Goal: Information Seeking & Learning: Learn about a topic

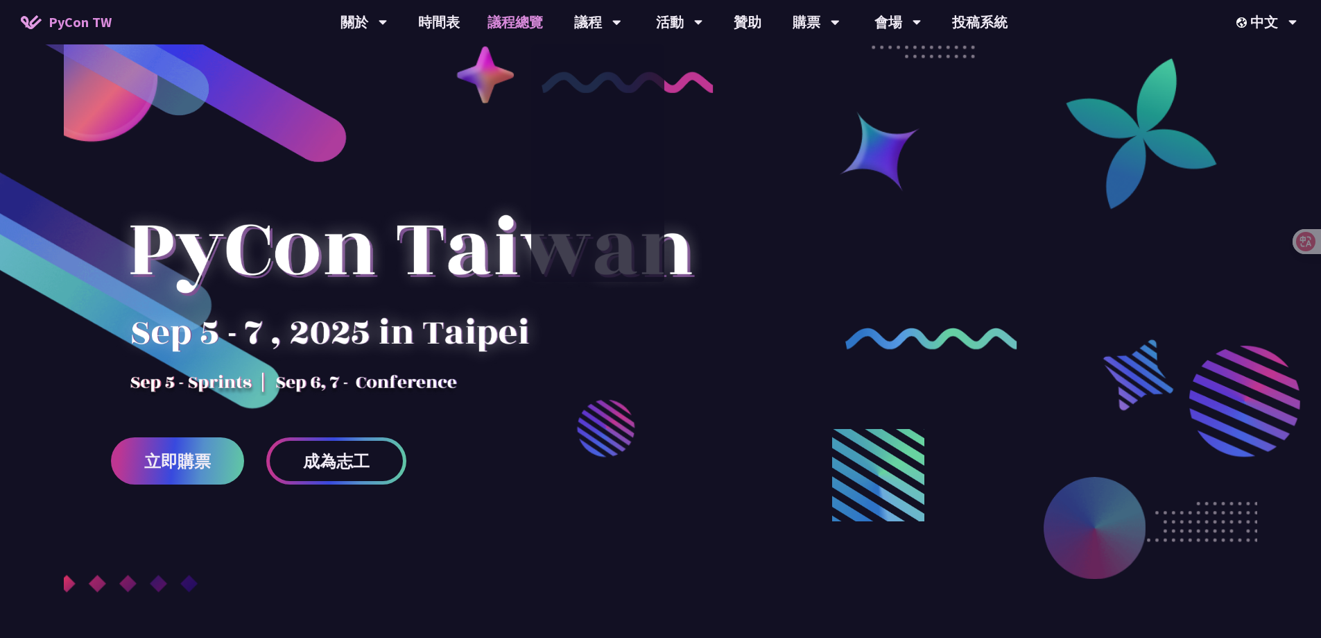
click at [504, 22] on link "議程總覽" at bounding box center [515, 22] width 83 height 44
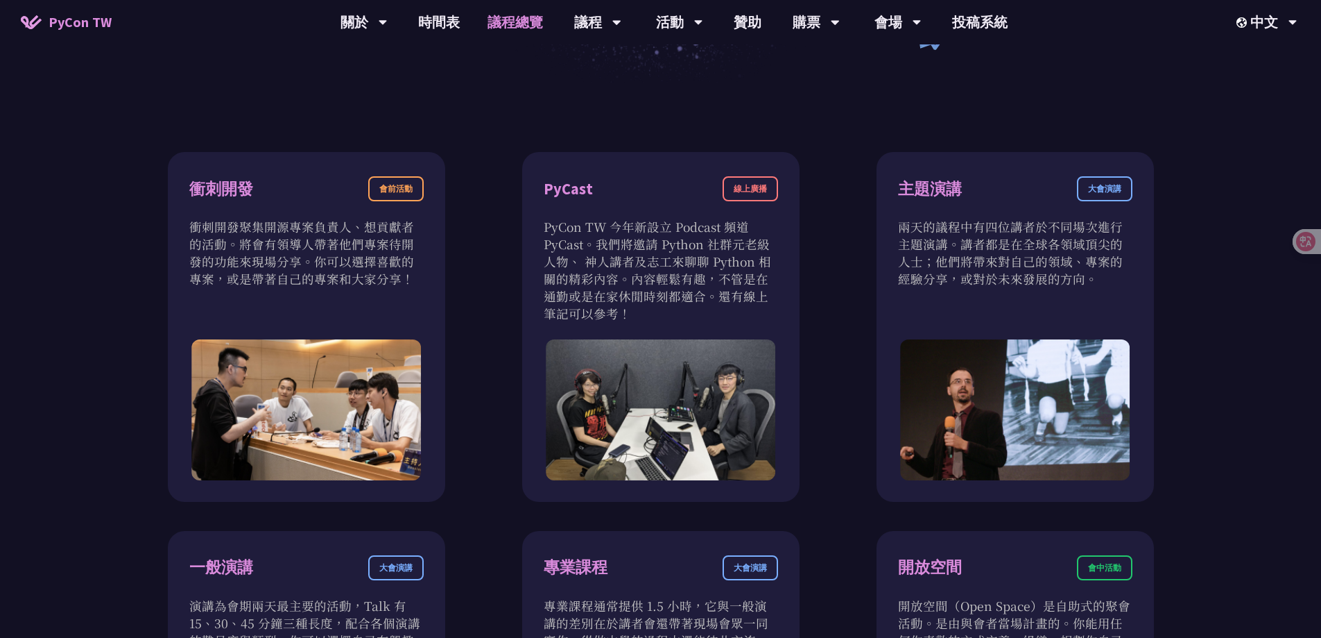
scroll to position [69, 0]
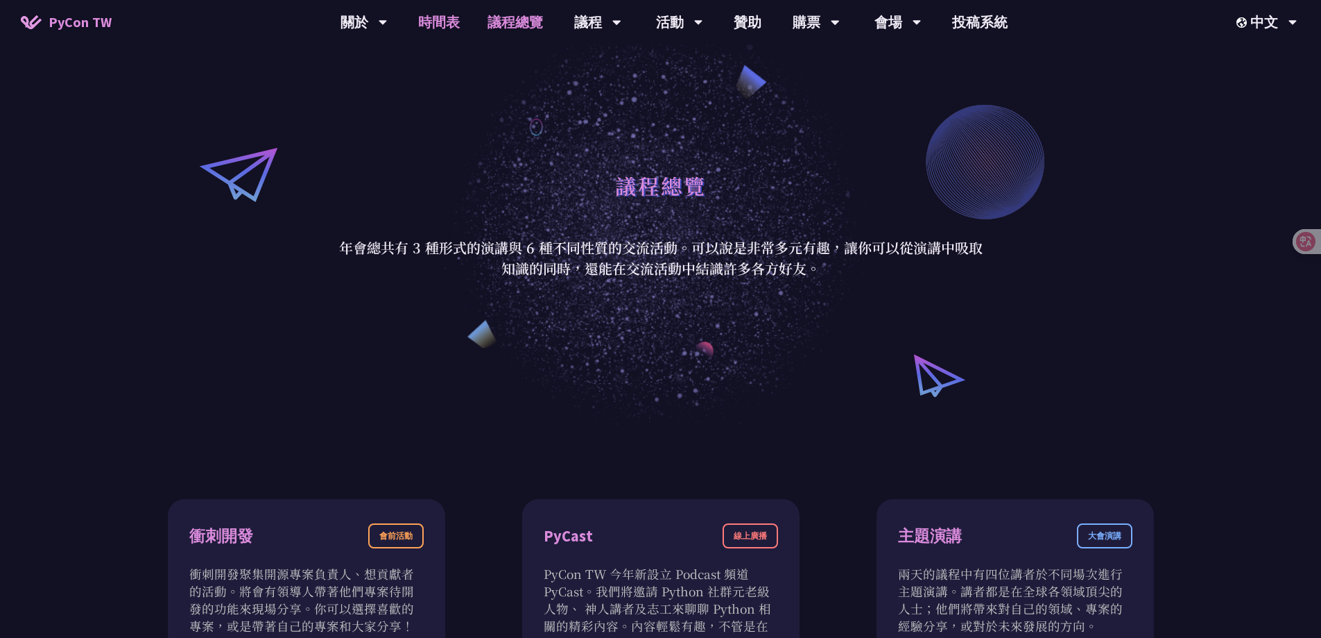
click at [444, 15] on link "時間表" at bounding box center [438, 22] width 69 height 44
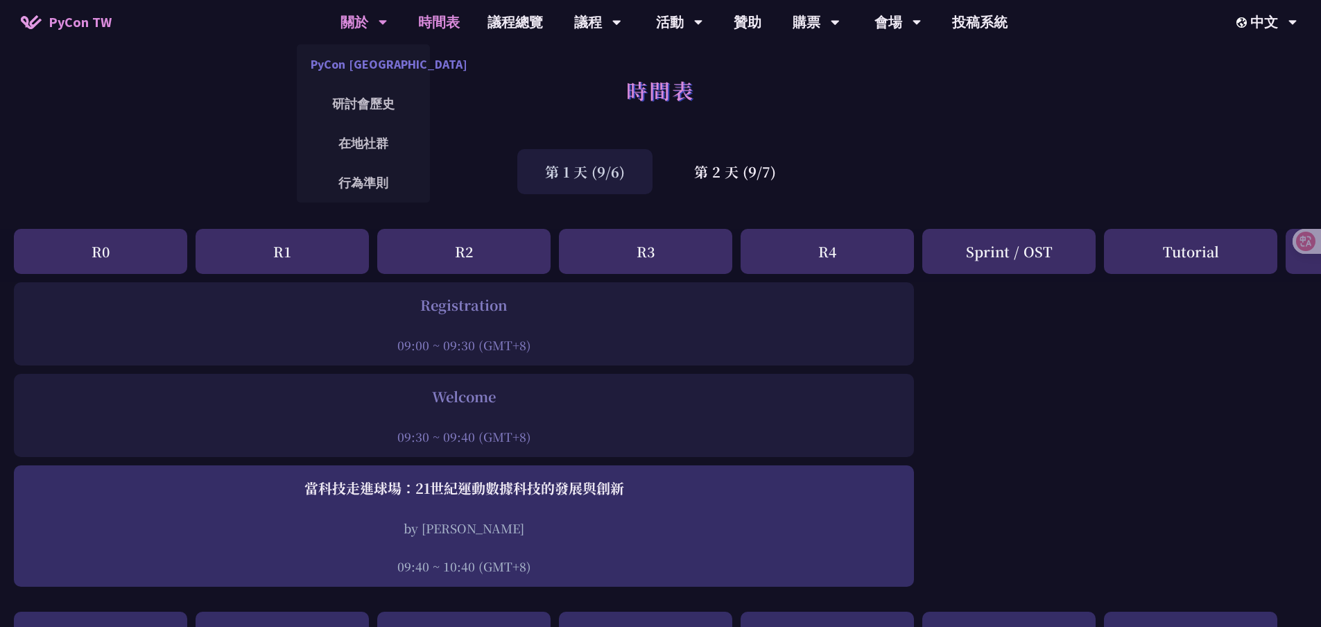
click at [351, 64] on link "PyCon [GEOGRAPHIC_DATA]" at bounding box center [363, 64] width 133 height 33
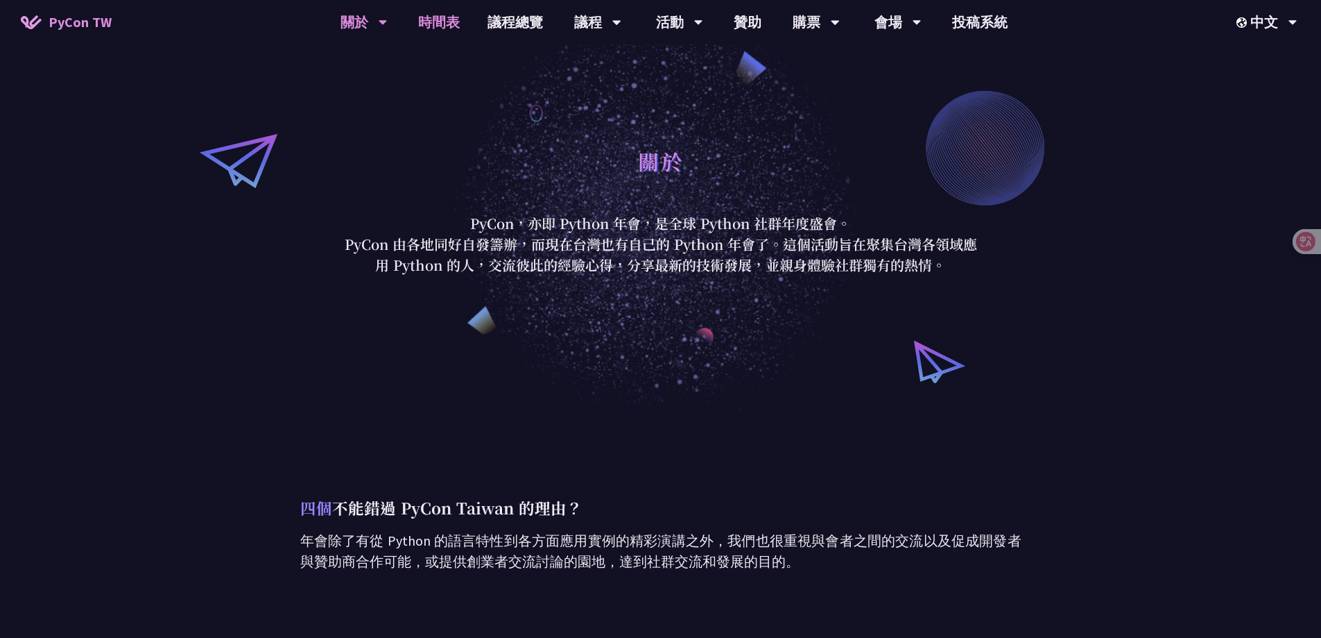
click at [451, 26] on link "時間表" at bounding box center [438, 22] width 69 height 44
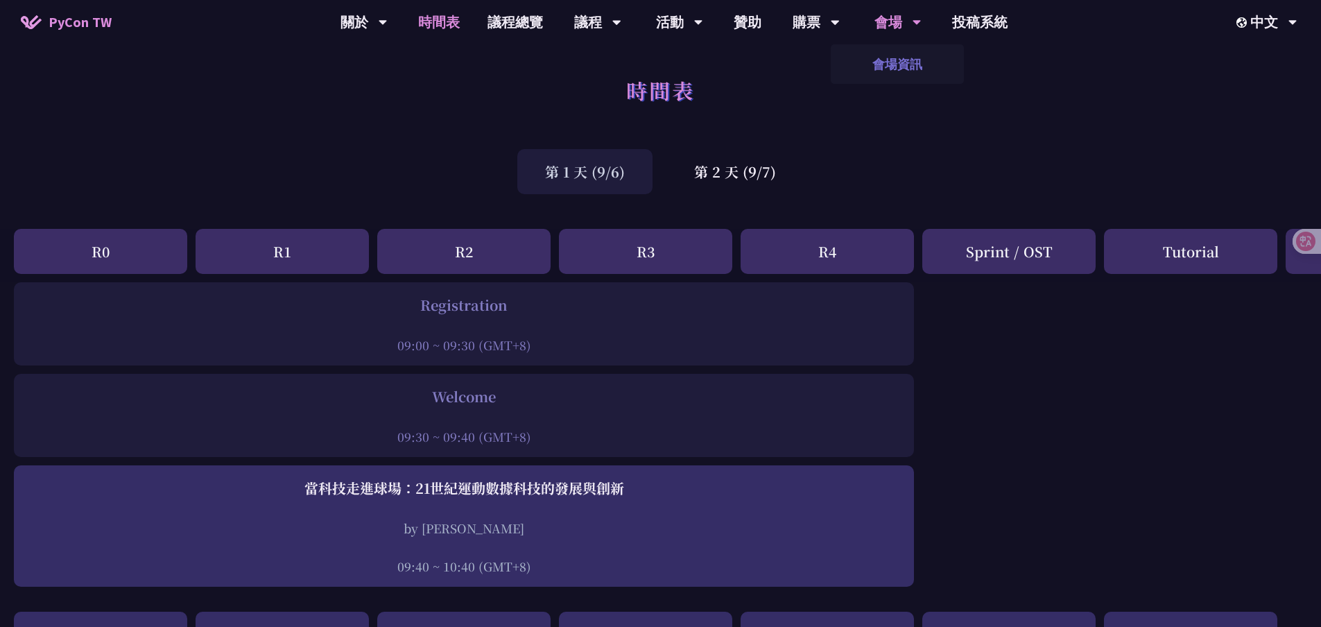
click at [909, 62] on link "會場資訊" at bounding box center [897, 64] width 133 height 33
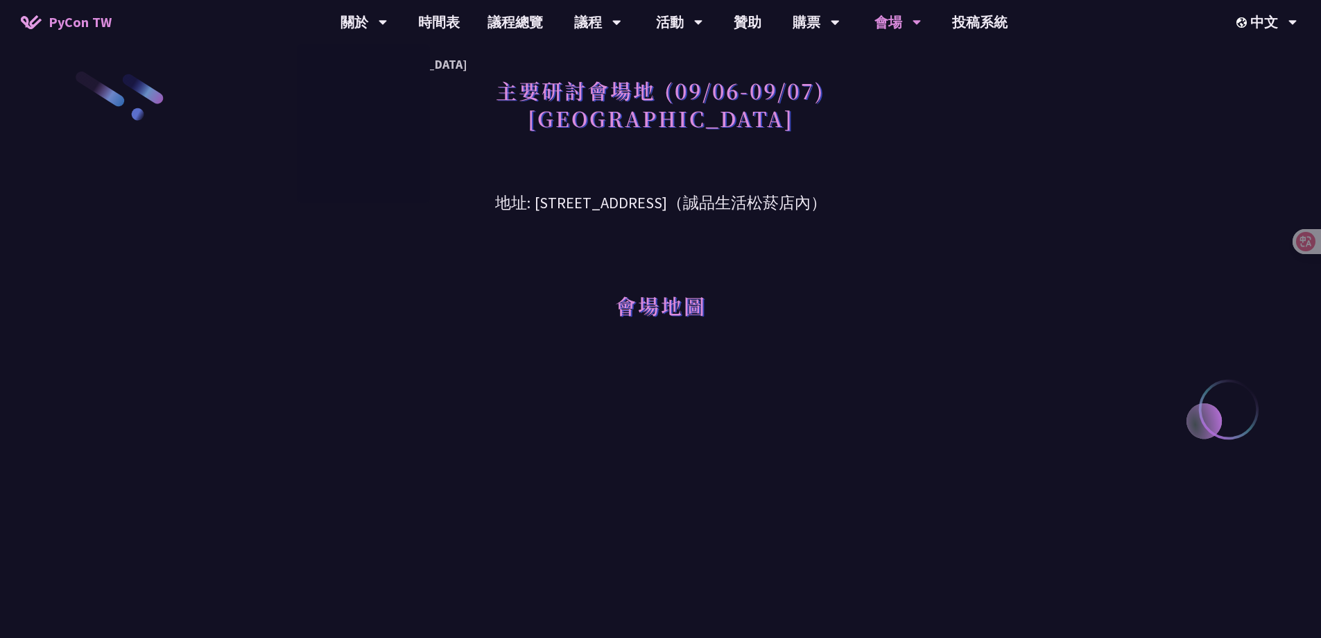
click at [92, 25] on span "PyCon TW" at bounding box center [80, 22] width 63 height 21
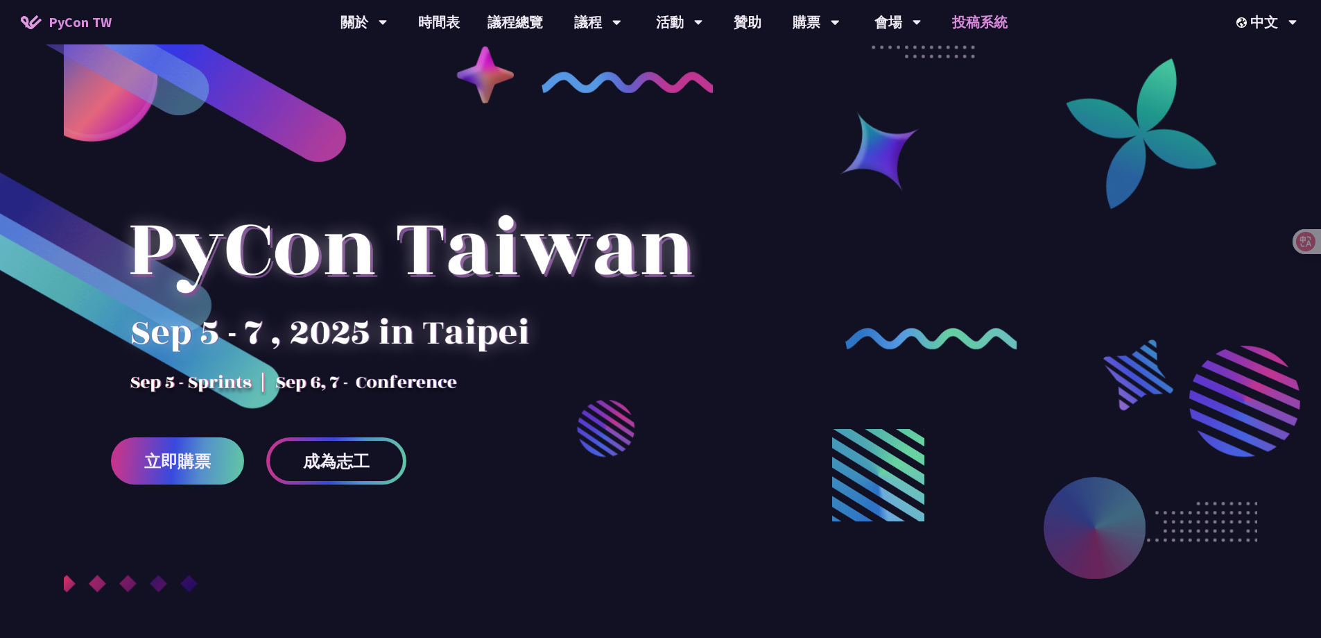
click at [974, 26] on link "投稿系統" at bounding box center [980, 22] width 83 height 44
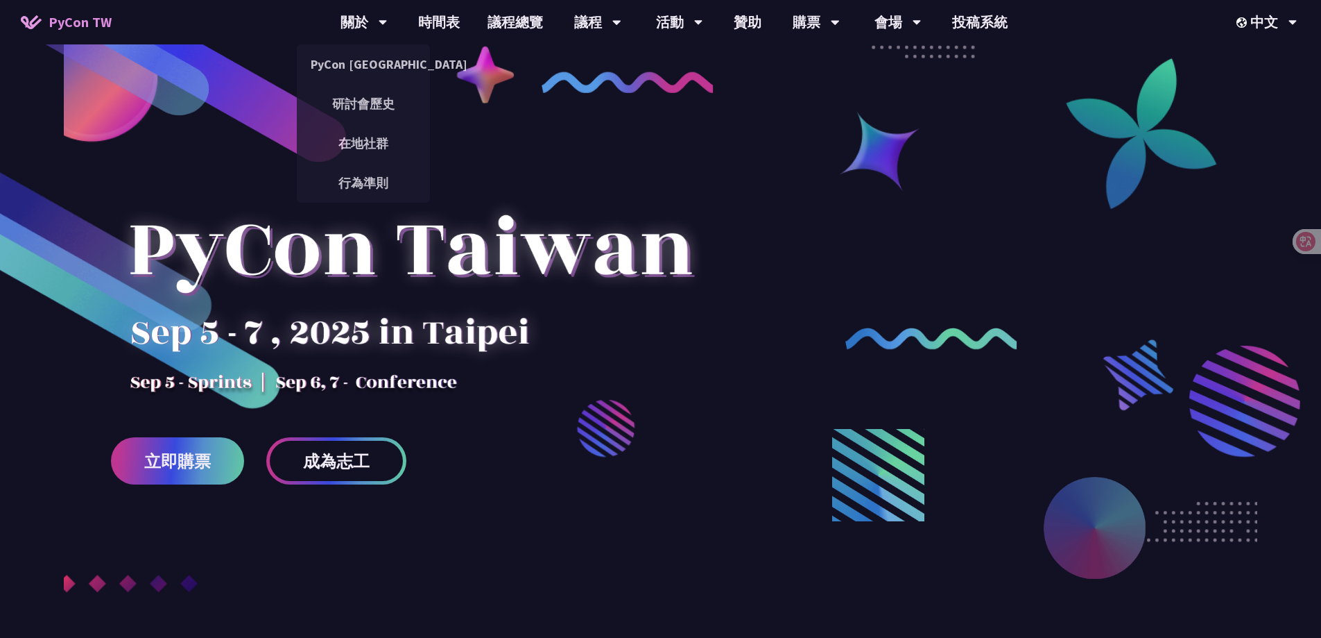
scroll to position [69, 0]
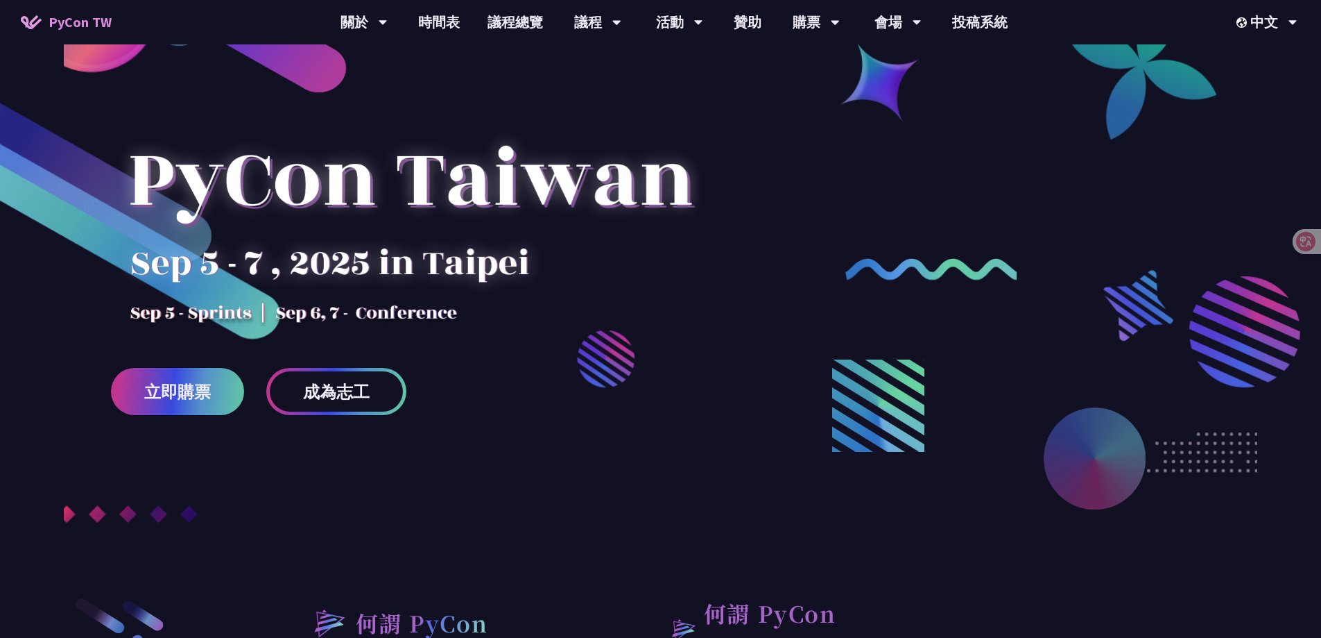
click at [179, 305] on div at bounding box center [410, 204] width 599 height 243
click at [522, 22] on link "議程總覽" at bounding box center [515, 22] width 83 height 44
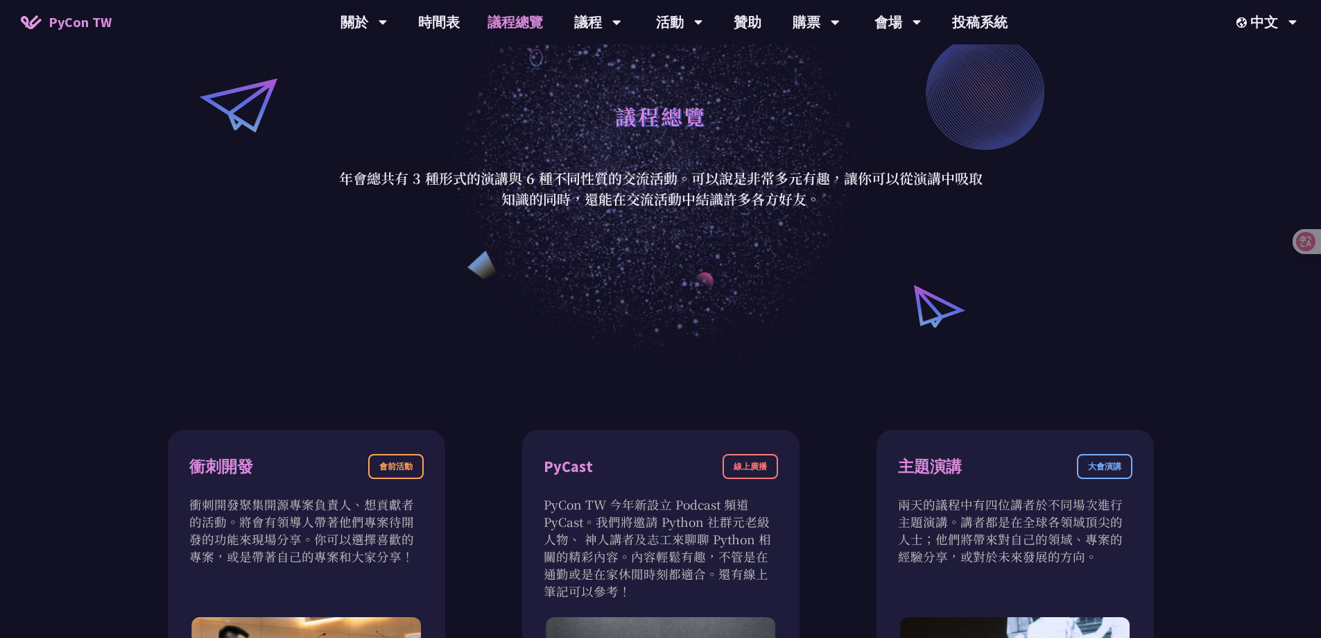
scroll to position [347, 0]
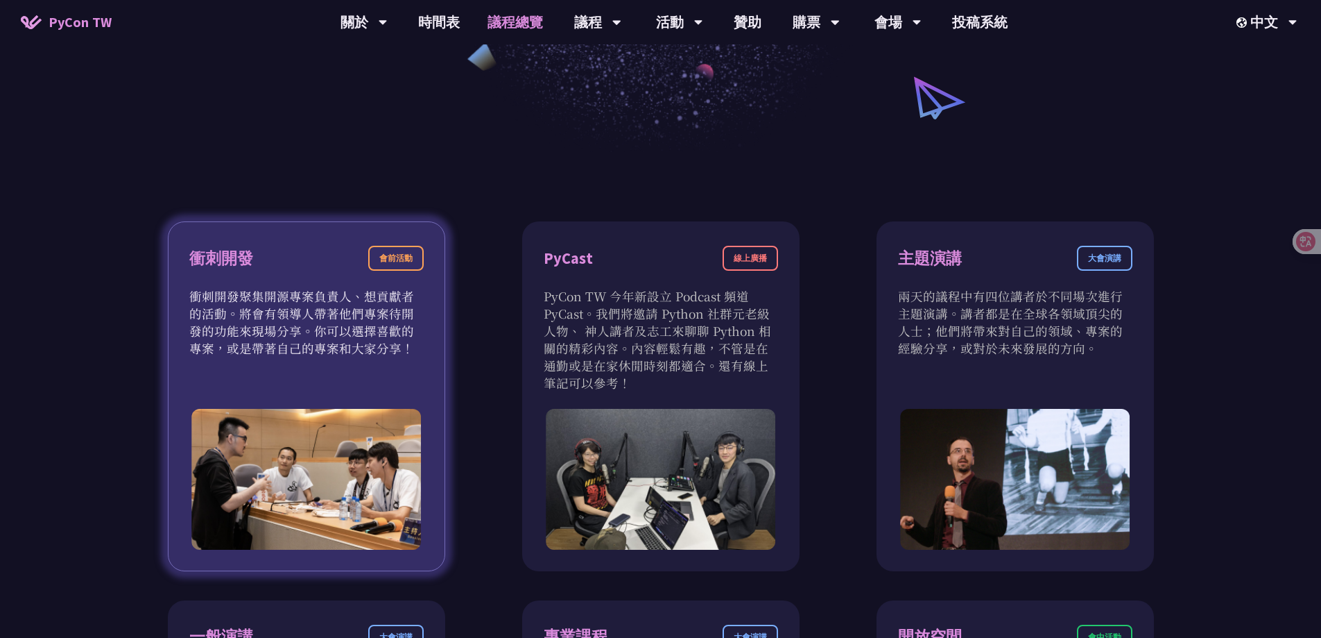
click at [392, 253] on div "會前活動" at bounding box center [395, 258] width 55 height 25
click at [221, 256] on div "衝刺開發" at bounding box center [221, 258] width 64 height 24
click at [296, 337] on p "衝刺開發聚集開源專案負責人、想貢獻者的活動。將會有領導人帶著他們專案待開發的功能來現場分享。你可以選擇喜歡的專案，或是帶著自己的專案和大家分享！" at bounding box center [306, 321] width 234 height 69
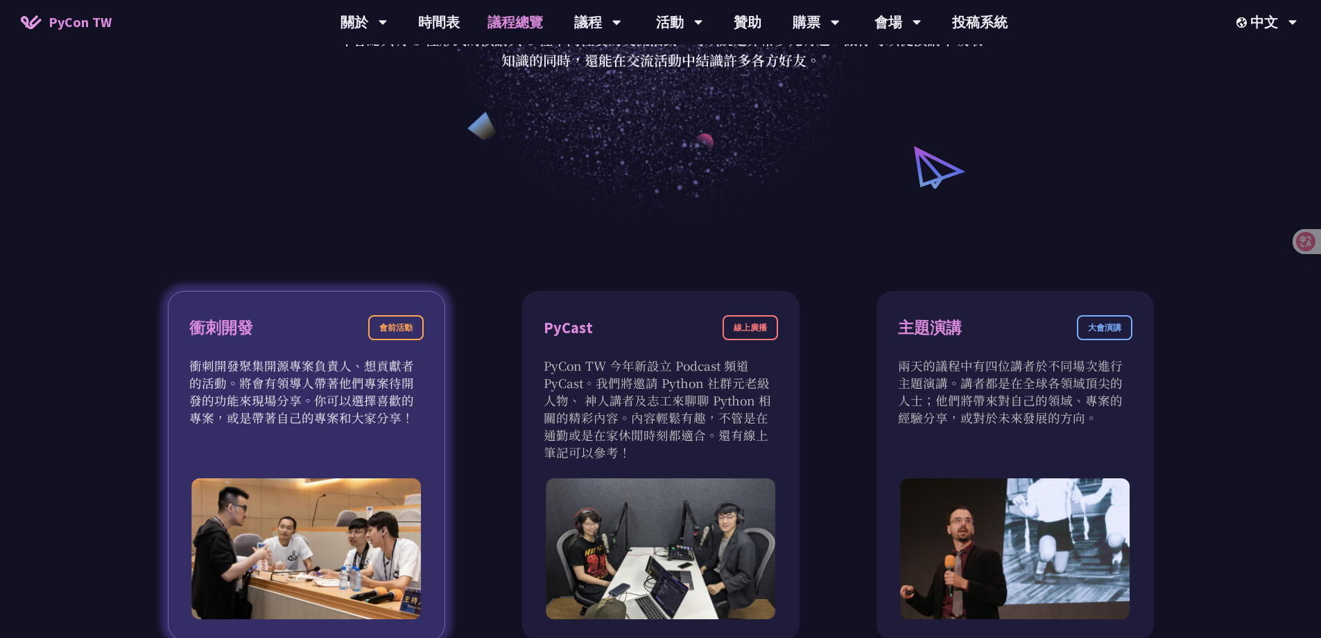
scroll to position [208, 0]
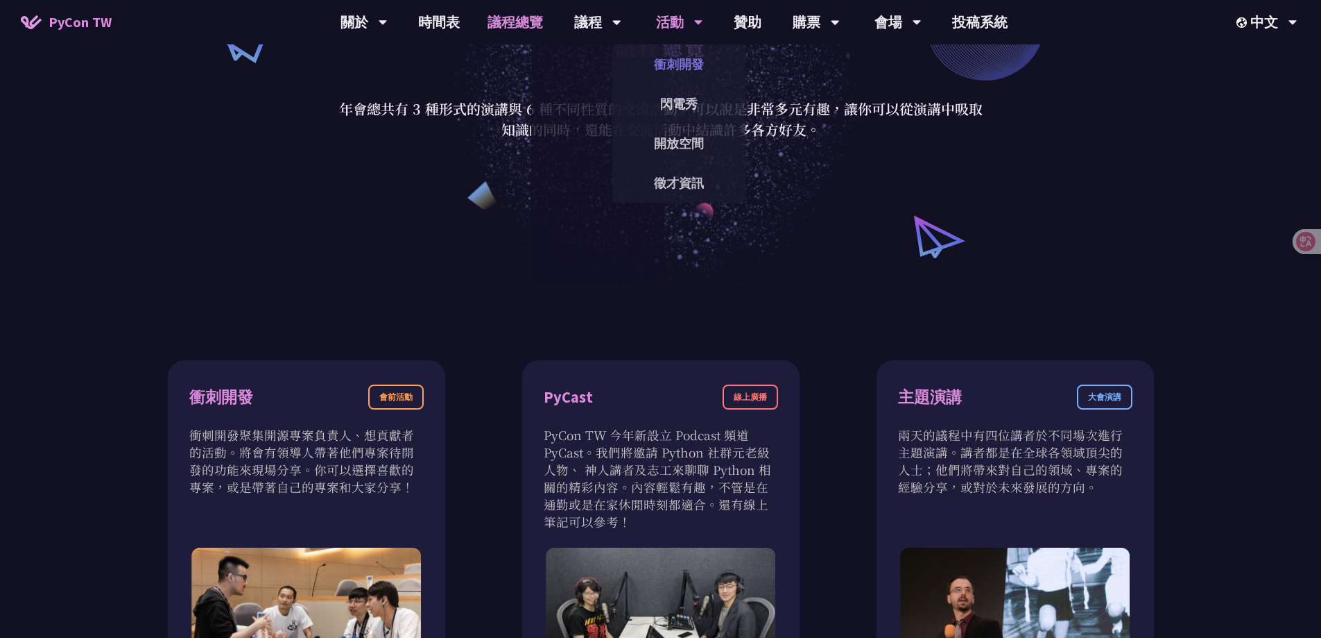
click at [677, 59] on link "衝刺開發" at bounding box center [679, 64] width 133 height 33
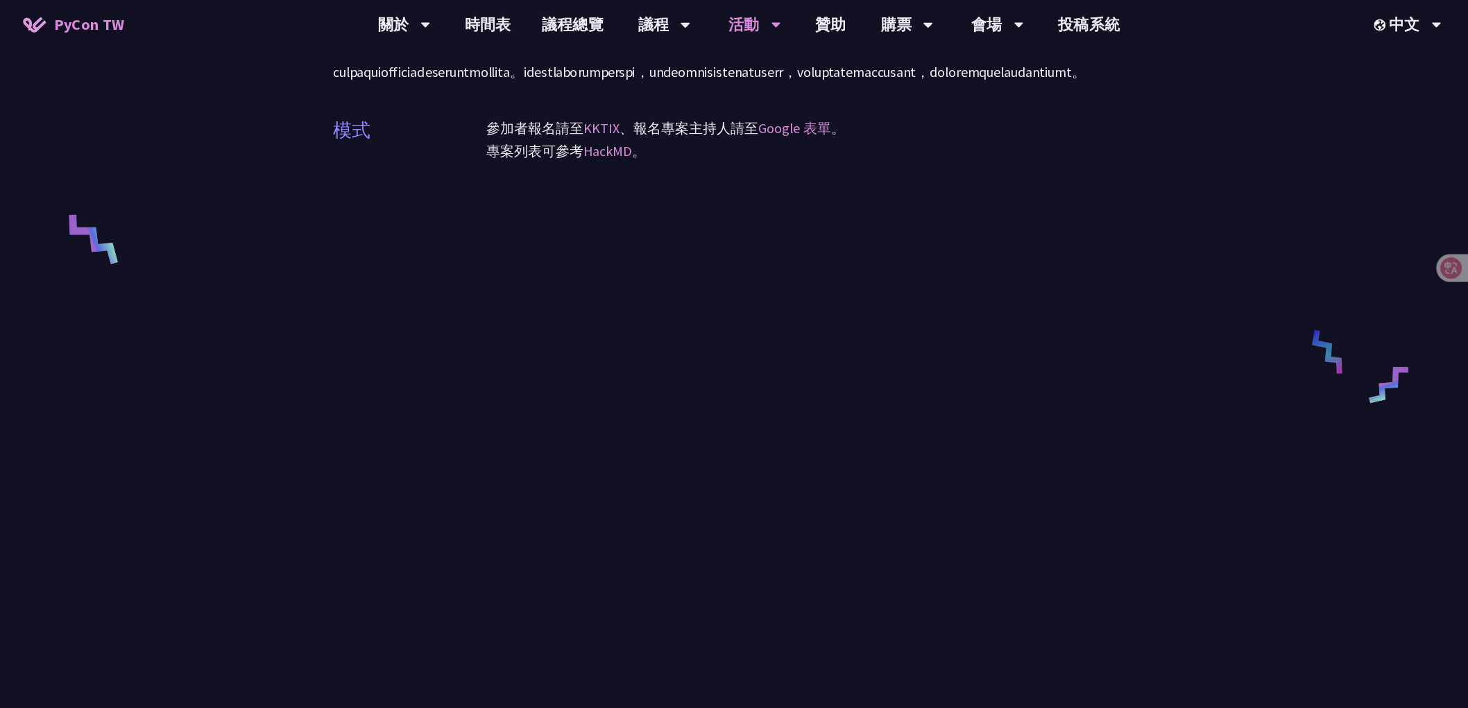
scroll to position [139, 0]
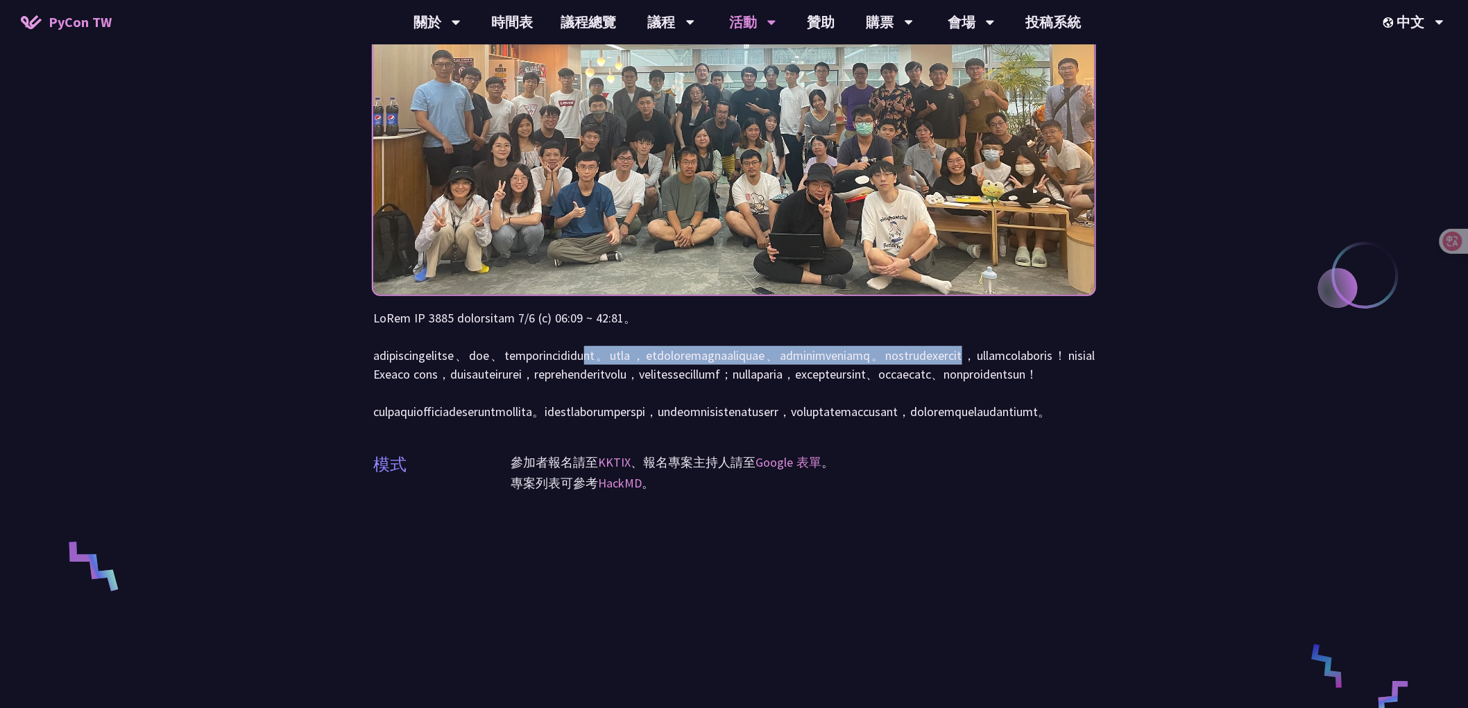
drag, startPoint x: 819, startPoint y: 356, endPoint x: 824, endPoint y: 377, distance: 21.4
click at [824, 377] on p at bounding box center [733, 365] width 721 height 112
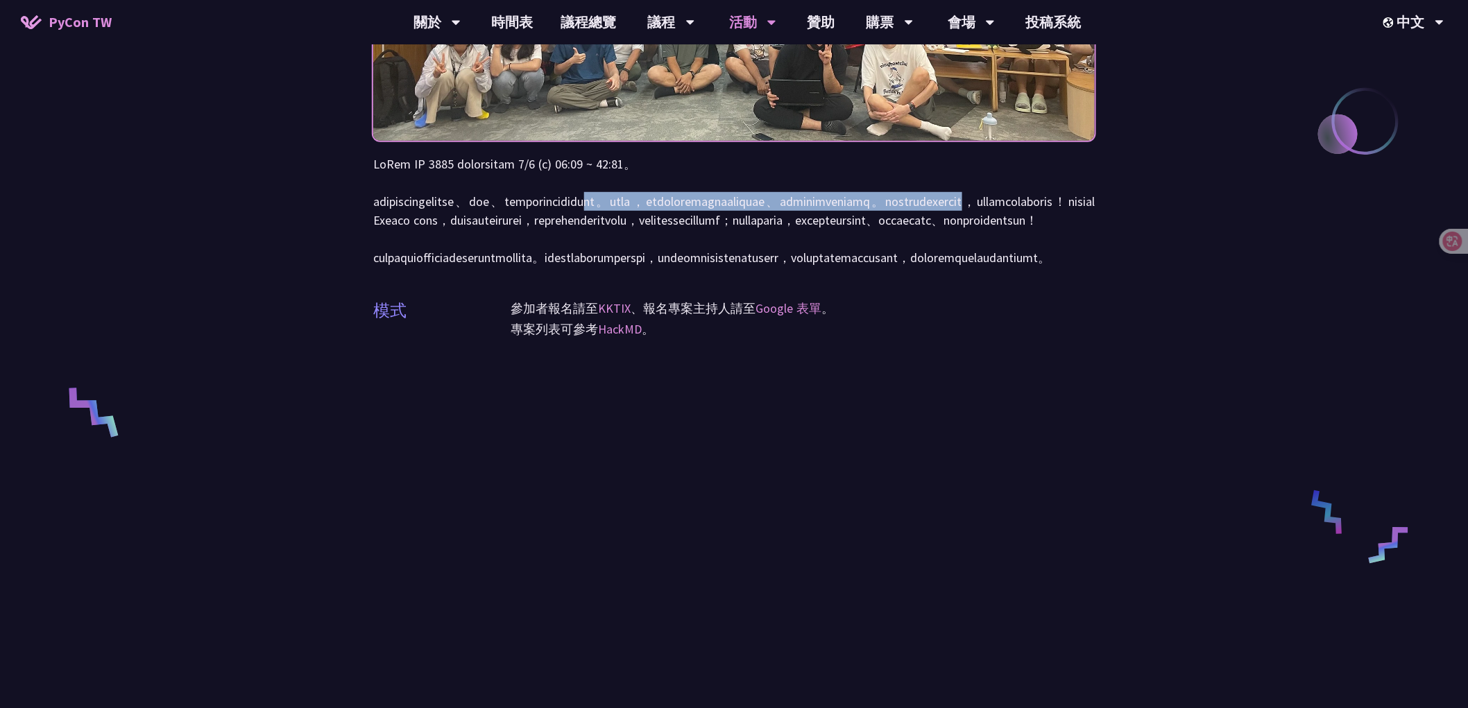
scroll to position [0, 0]
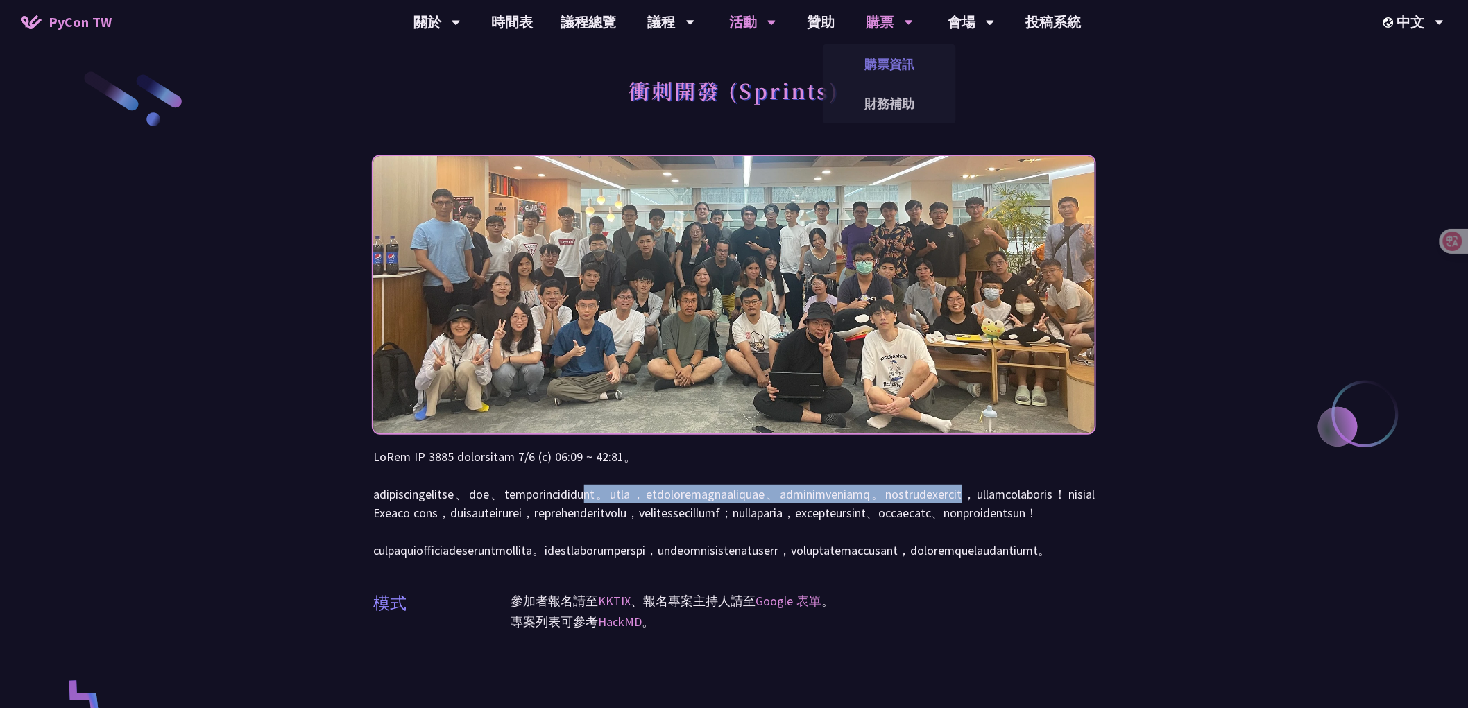
click at [882, 67] on link "購票資訊" at bounding box center [889, 64] width 133 height 33
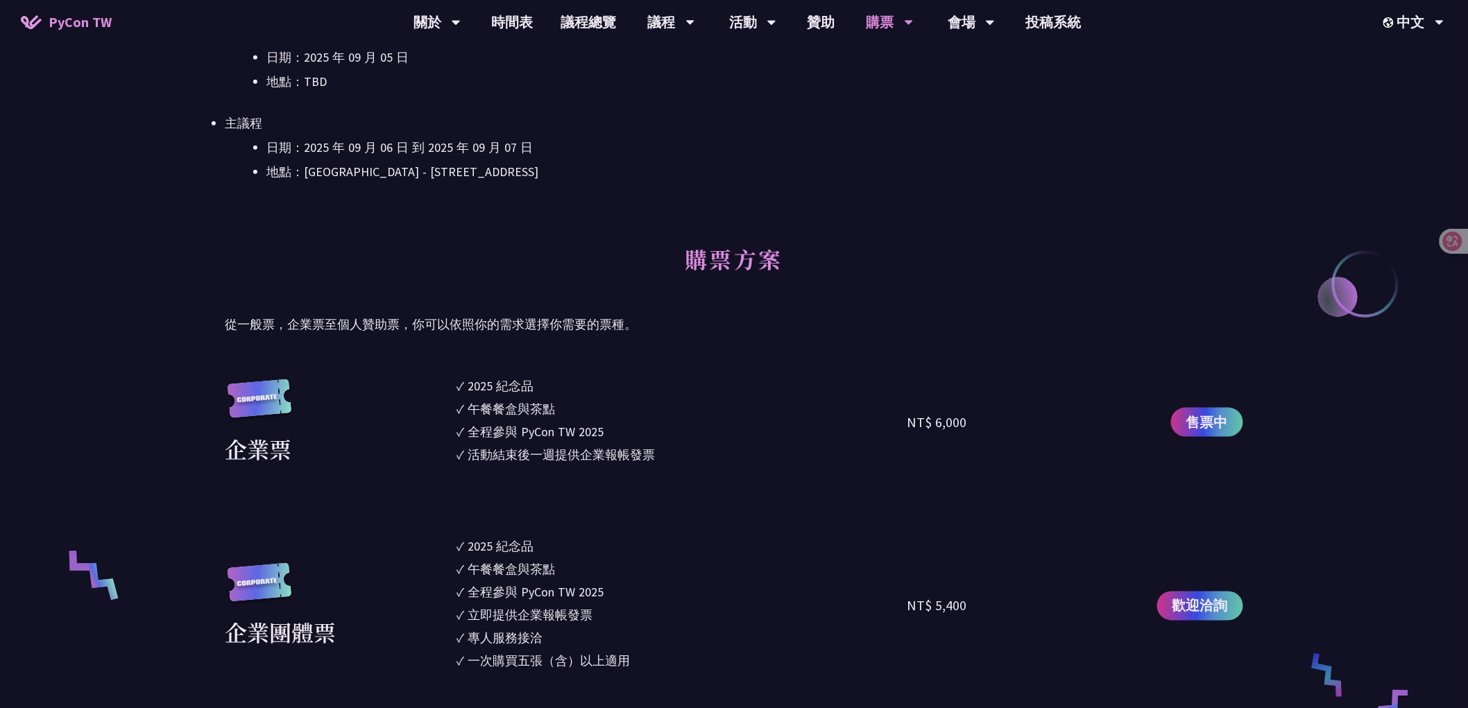
scroll to position [231, 0]
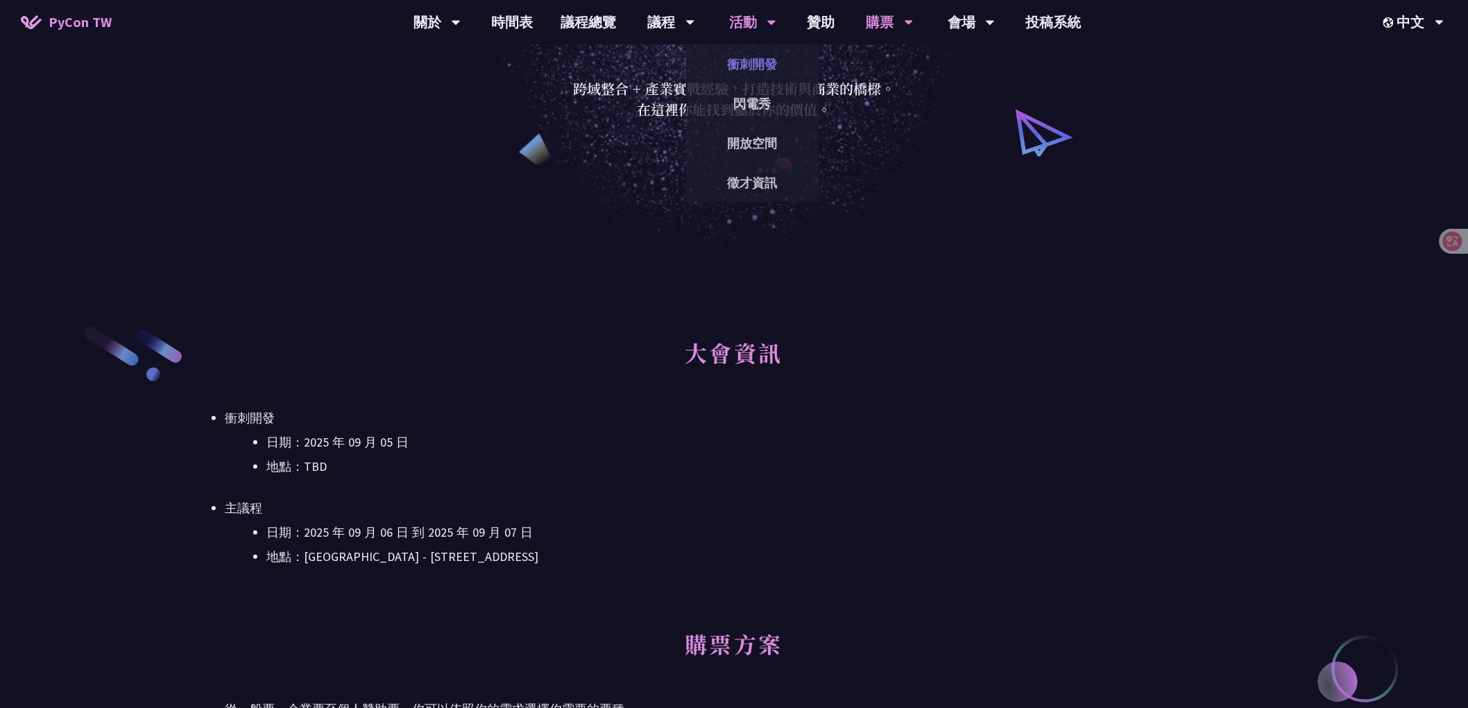
click at [763, 55] on link "衝刺開發" at bounding box center [752, 64] width 133 height 33
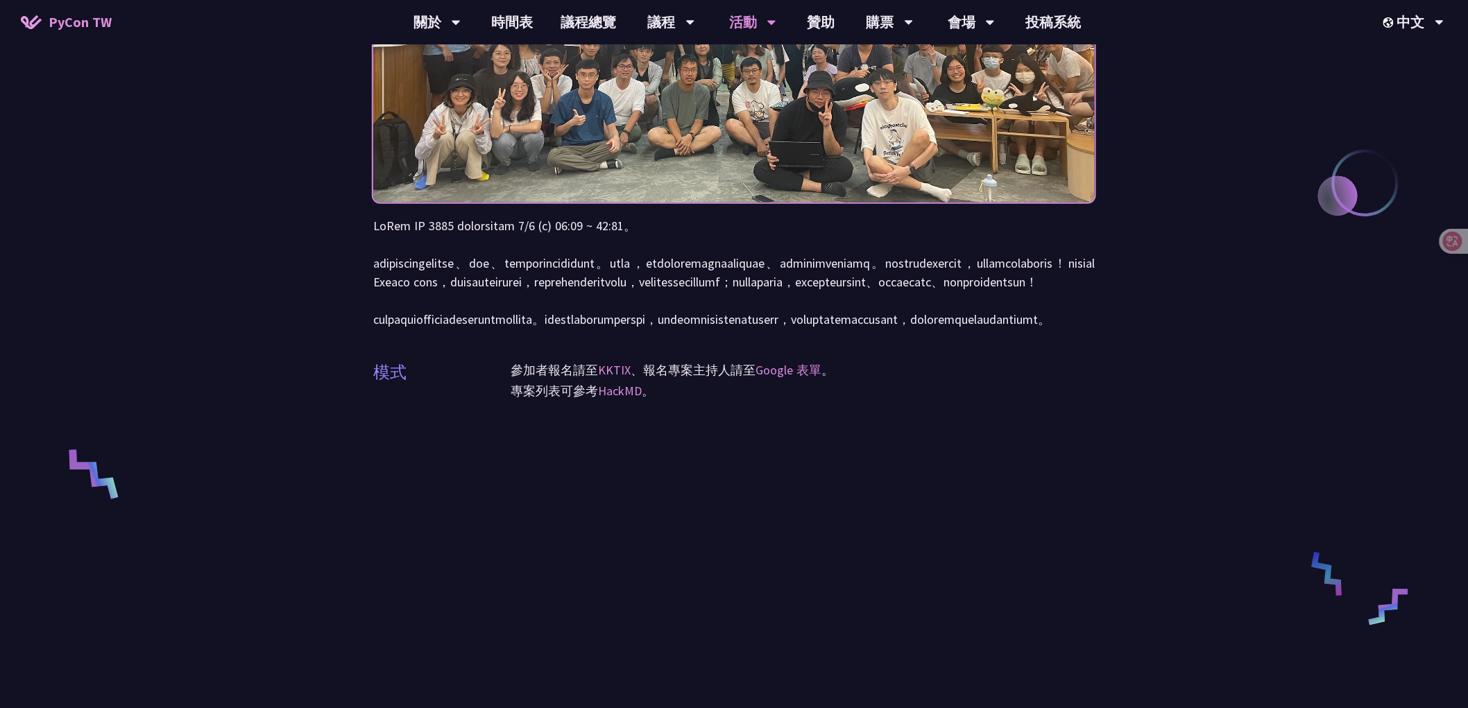
scroll to position [462, 0]
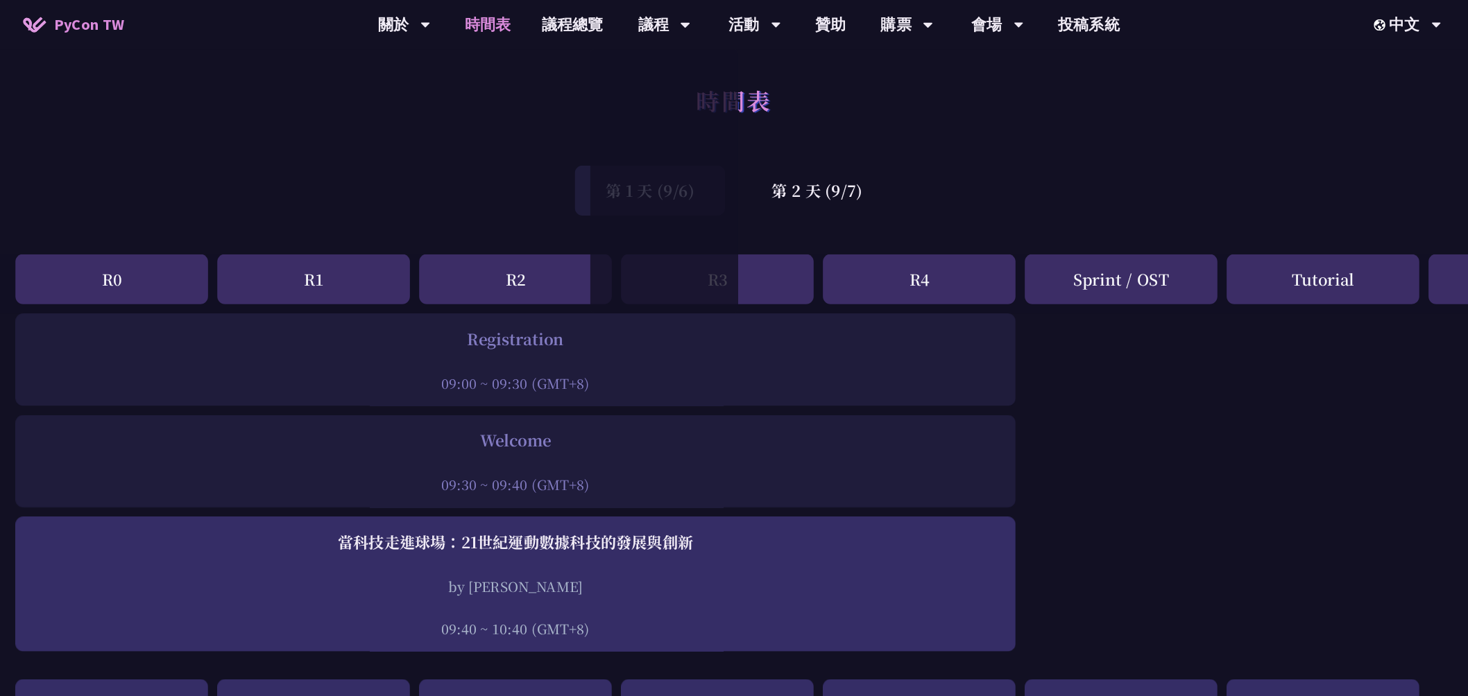
scroll to position [69, 0]
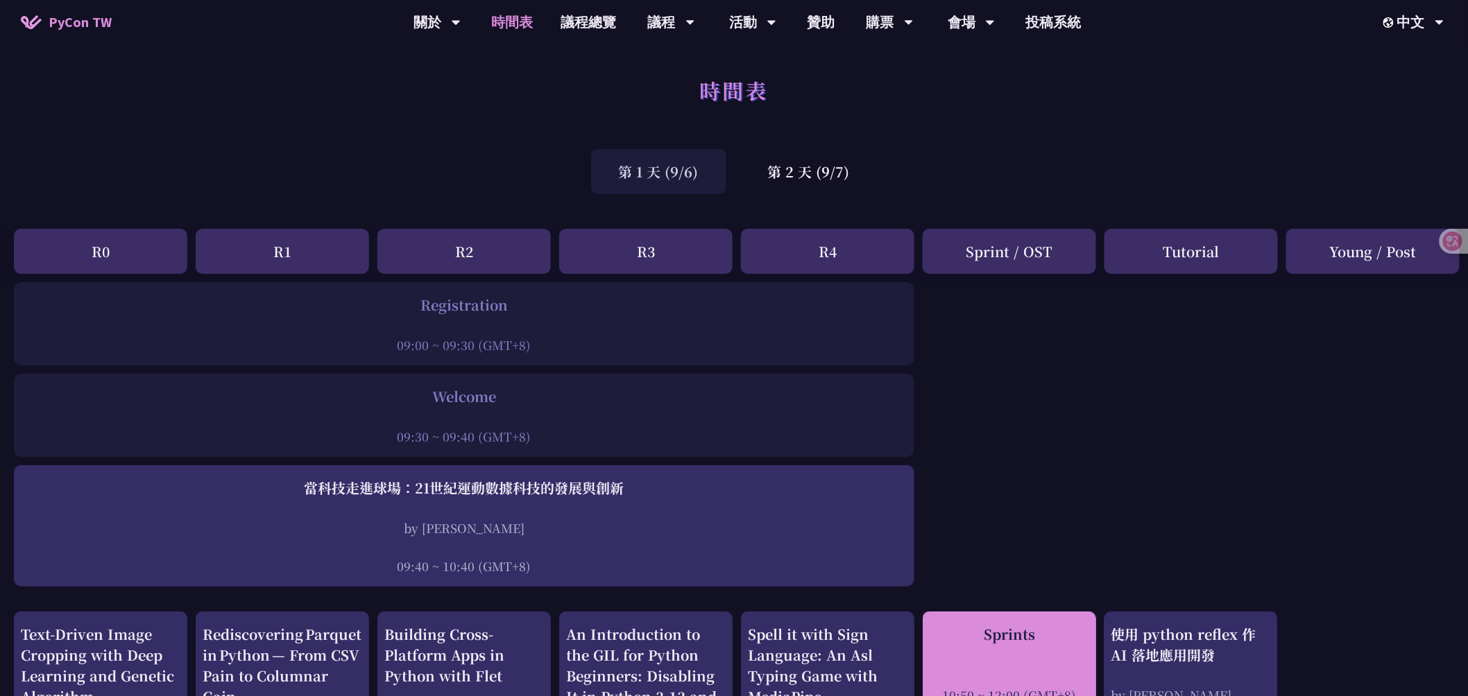
scroll to position [308, 0]
